Goal: Task Accomplishment & Management: Use online tool/utility

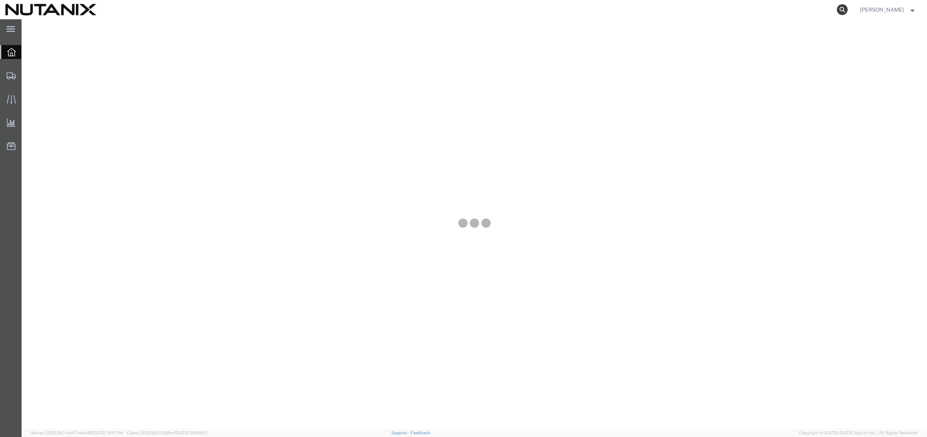
click at [839, 10] on icon at bounding box center [842, 9] width 11 height 11
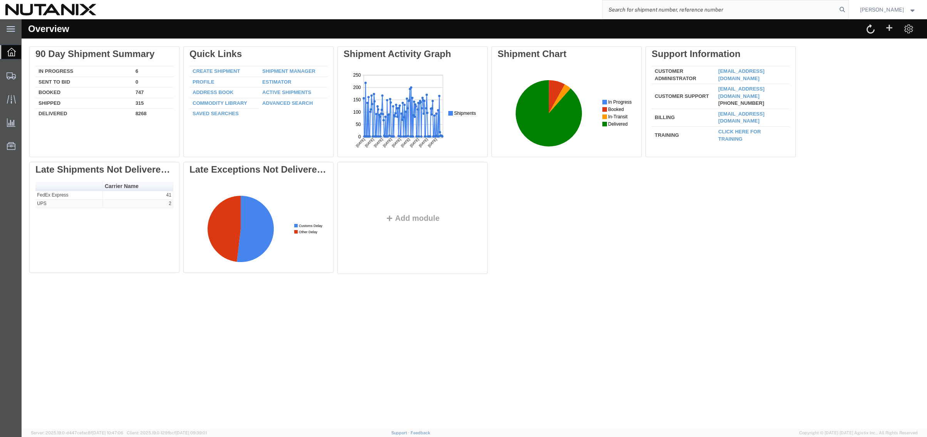
paste input "56838655"
click at [787, 11] on input "56838655" at bounding box center [720, 9] width 234 height 18
type input "56838655"
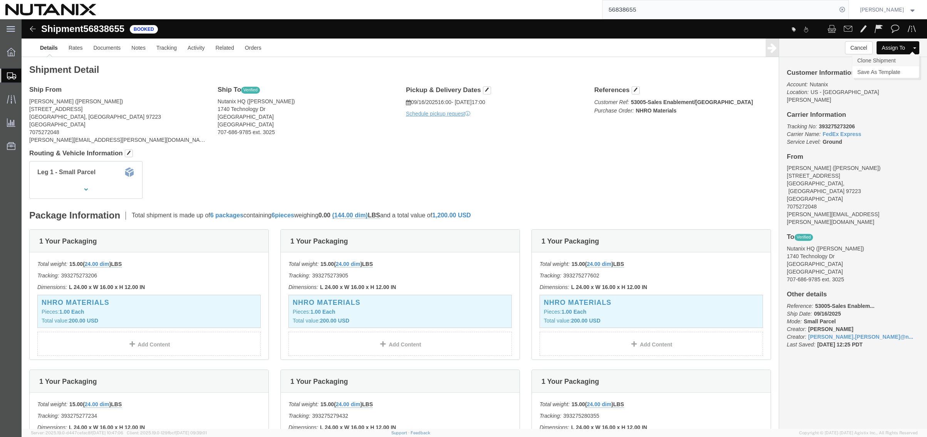
click link "Clone Shipment"
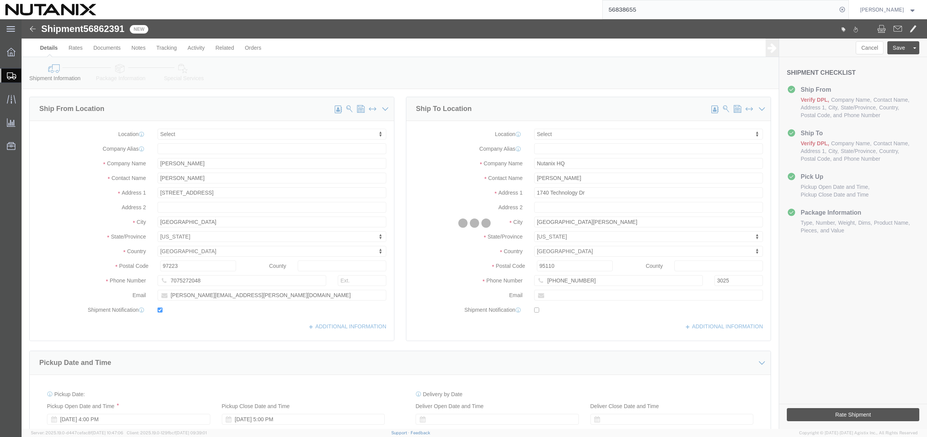
select select
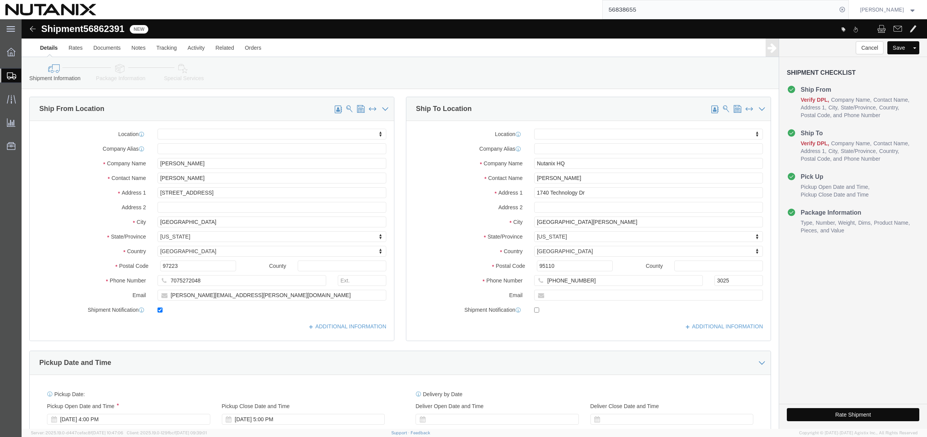
click button "Rate Shipment"
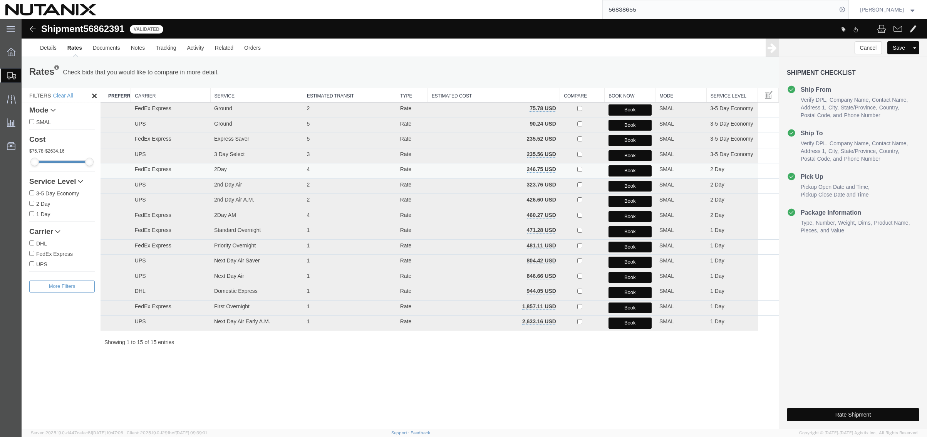
click at [616, 169] on button "Book" at bounding box center [629, 170] width 43 height 11
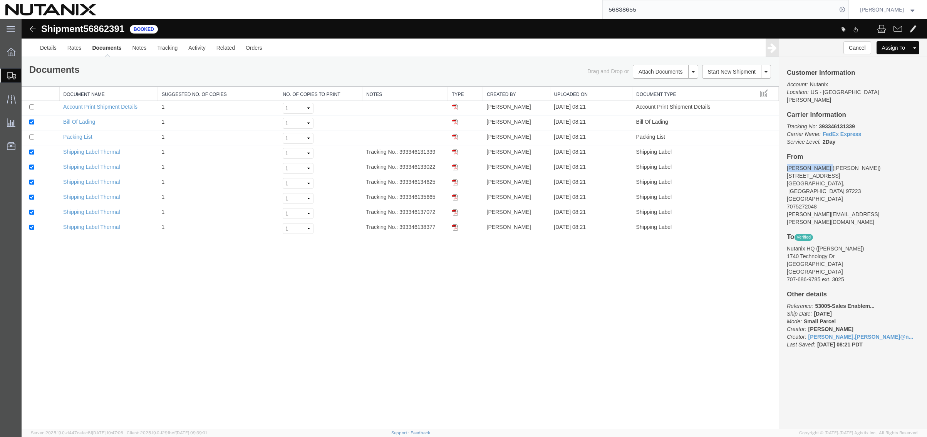
drag, startPoint x: 822, startPoint y: 161, endPoint x: 786, endPoint y: 161, distance: 36.2
click at [786, 161] on div "Customer Information Account: Nutanix Location: [GEOGRAPHIC_DATA] - [GEOGRAPHIC…" at bounding box center [853, 212] width 148 height 311
copy address "[PERSON_NAME]"
drag, startPoint x: 818, startPoint y: 191, endPoint x: 783, endPoint y: 191, distance: 34.7
click at [783, 191] on div "Customer Information Account: Nutanix Location: [GEOGRAPHIC_DATA] - [GEOGRAPHIC…" at bounding box center [853, 212] width 148 height 311
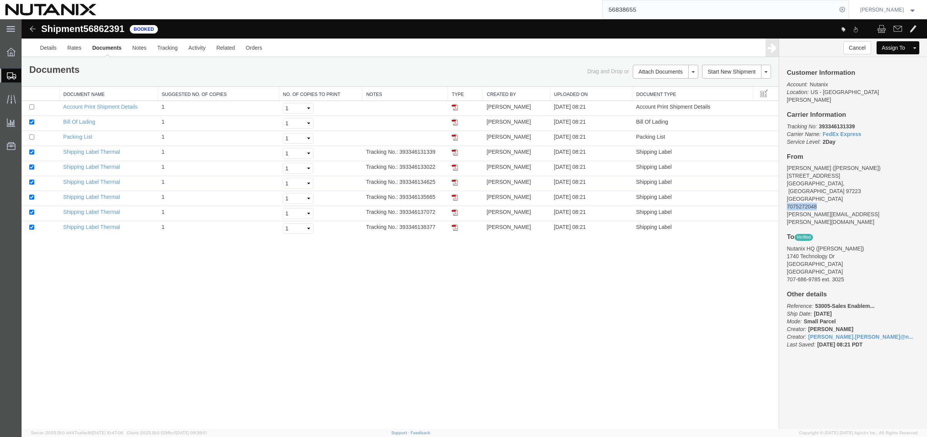
copy address "7075272048"
drag, startPoint x: 857, startPoint y: 199, endPoint x: 785, endPoint y: 201, distance: 72.8
click at [785, 201] on div "Customer Information Account: Nutanix Location: [GEOGRAPHIC_DATA] - [GEOGRAPHIC…" at bounding box center [853, 212] width 148 height 311
copy address "[PERSON_NAME][EMAIL_ADDRESS][PERSON_NAME][DOMAIN_NAME]"
drag, startPoint x: 853, startPoint y: 167, endPoint x: 788, endPoint y: 168, distance: 65.1
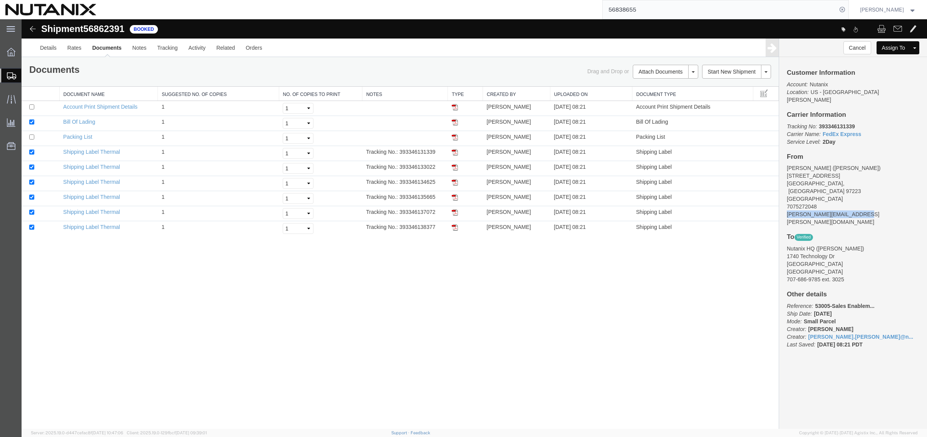
click at [788, 168] on address "[PERSON_NAME] ([PERSON_NAME]) [STREET_ADDRESS] 7075272048 [PERSON_NAME][EMAIL_A…" at bounding box center [853, 195] width 132 height 62
copy address "[STREET_ADDRESS]"
drag, startPoint x: 807, startPoint y: 174, endPoint x: 785, endPoint y: 175, distance: 21.2
click at [785, 175] on div "Customer Information Account: Nutanix Location: [GEOGRAPHIC_DATA] - [GEOGRAPHIC…" at bounding box center [853, 212] width 148 height 311
copy address "[GEOGRAPHIC_DATA]"
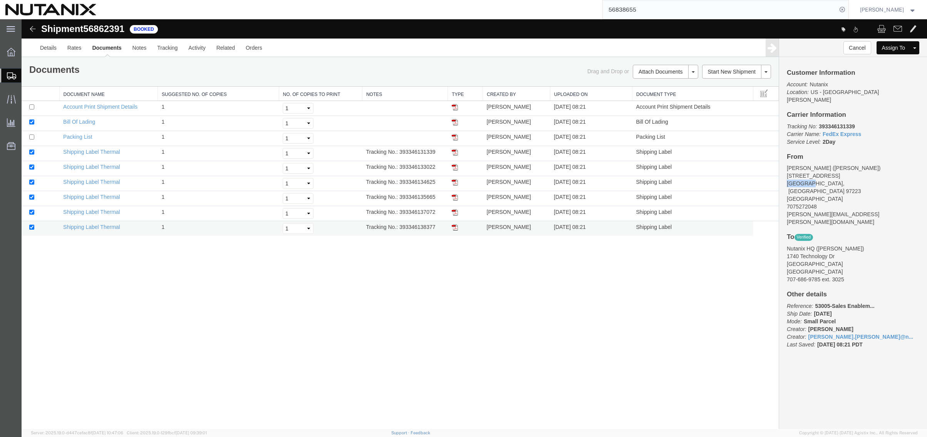
click at [456, 228] on img at bounding box center [455, 227] width 6 height 6
